Goal: Information Seeking & Learning: Understand process/instructions

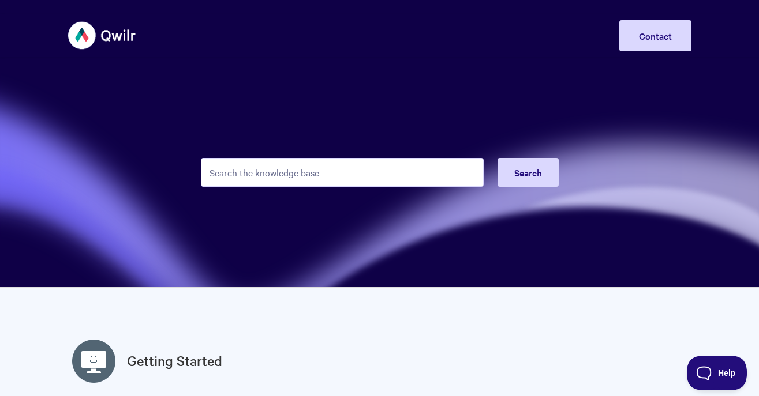
click at [394, 177] on input "Search the knowledge base" at bounding box center [342, 172] width 283 height 29
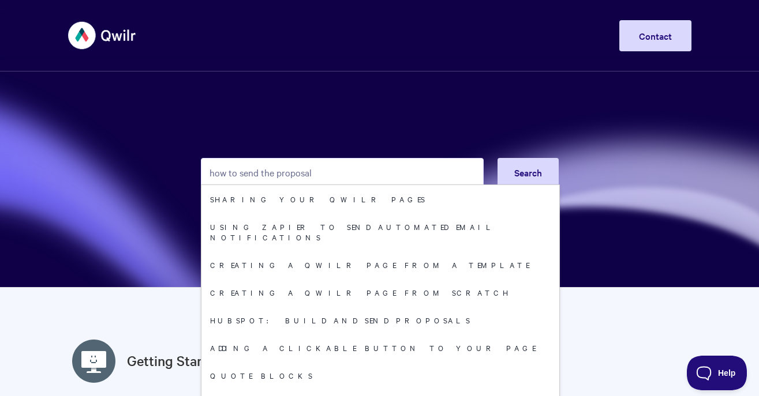
type input "how to send the proposal"
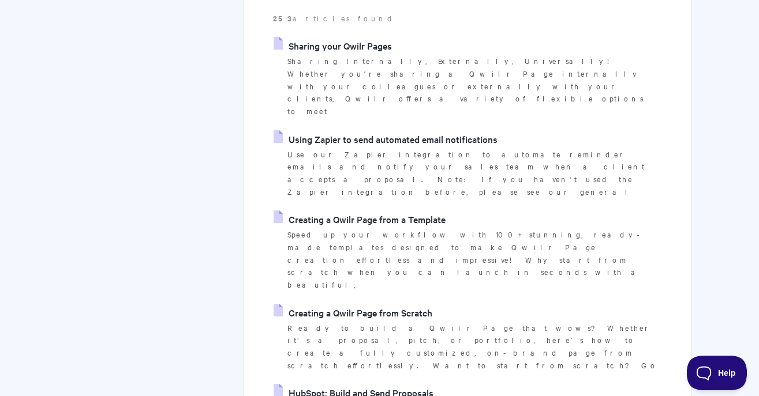
scroll to position [250, 0]
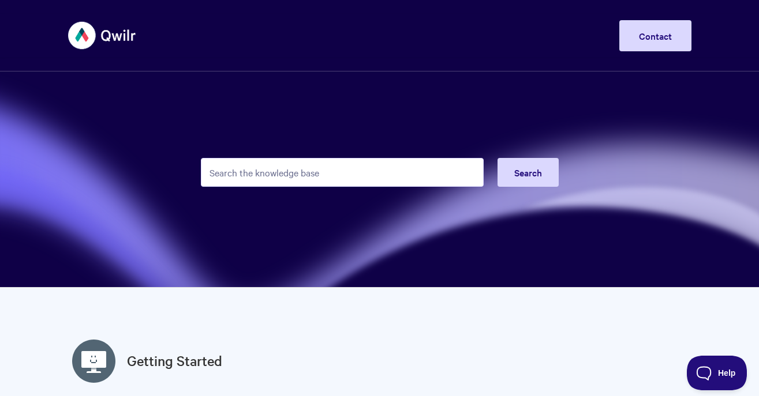
click at [263, 186] on input "Search the knowledge base" at bounding box center [342, 172] width 283 height 29
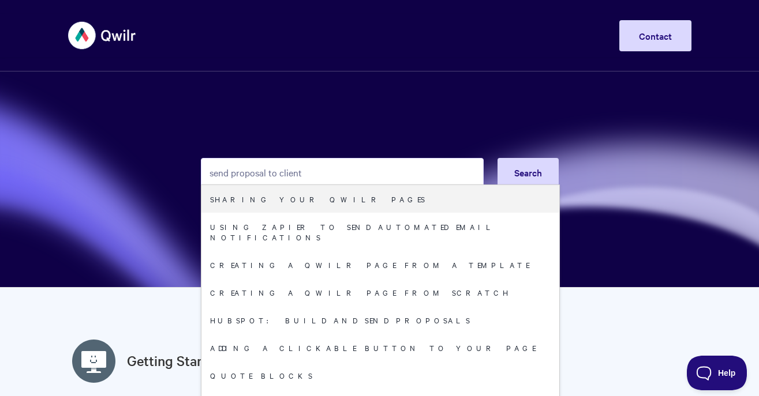
type input "send proposal to client"
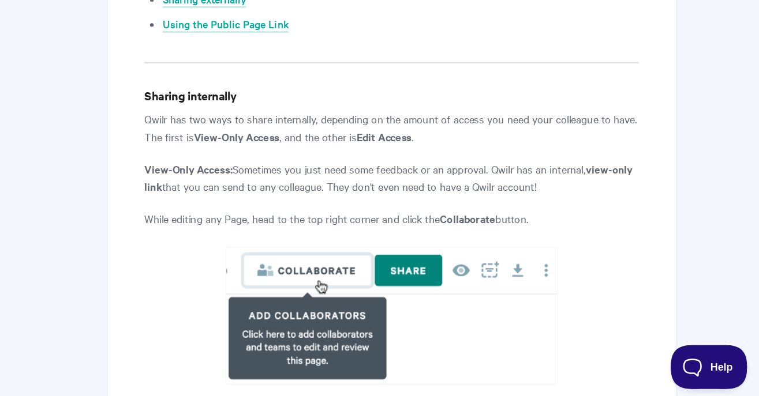
scroll to position [720, 0]
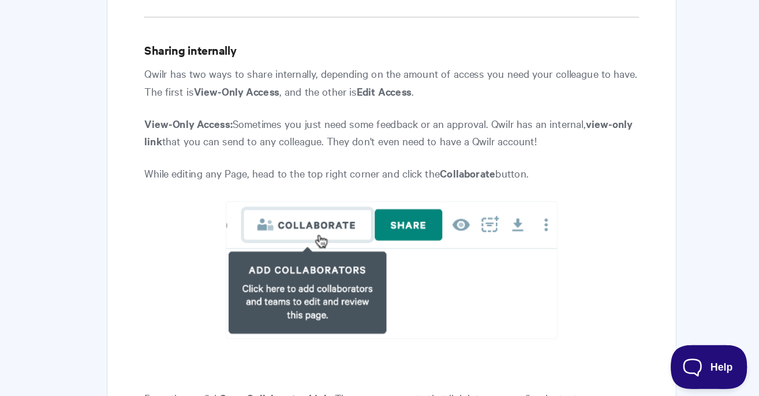
click at [411, 216] on p "While editing any Page, head to the top right corner and click the Collaborate …" at bounding box center [467, 221] width 388 height 14
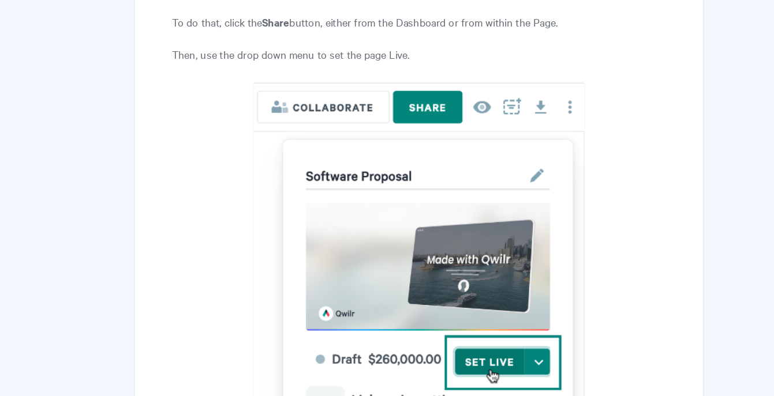
scroll to position [2024, 0]
